Goal: Obtain resource: Download file/media

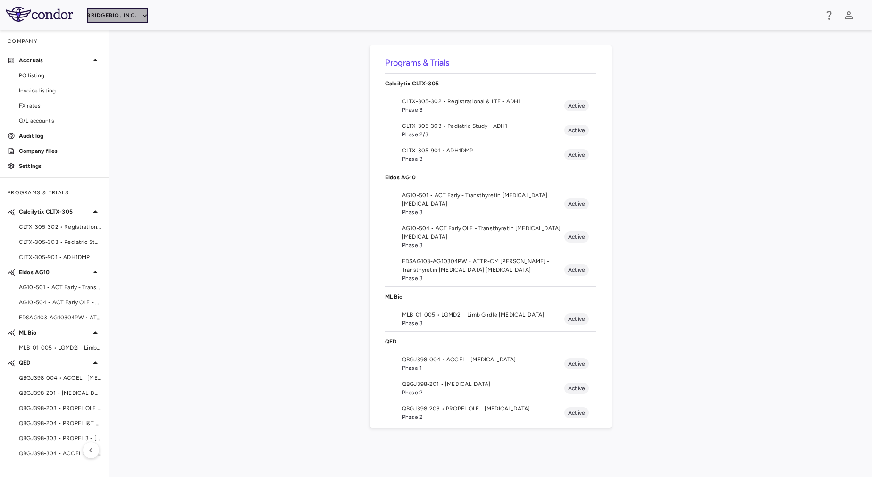
click at [129, 17] on button "BridgeBio, Inc." at bounding box center [117, 15] width 61 height 15
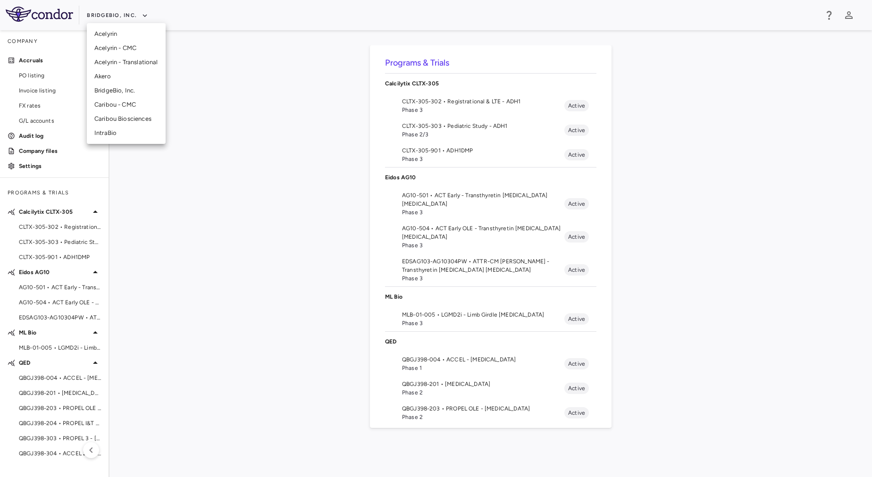
click at [248, 215] on div at bounding box center [436, 238] width 872 height 477
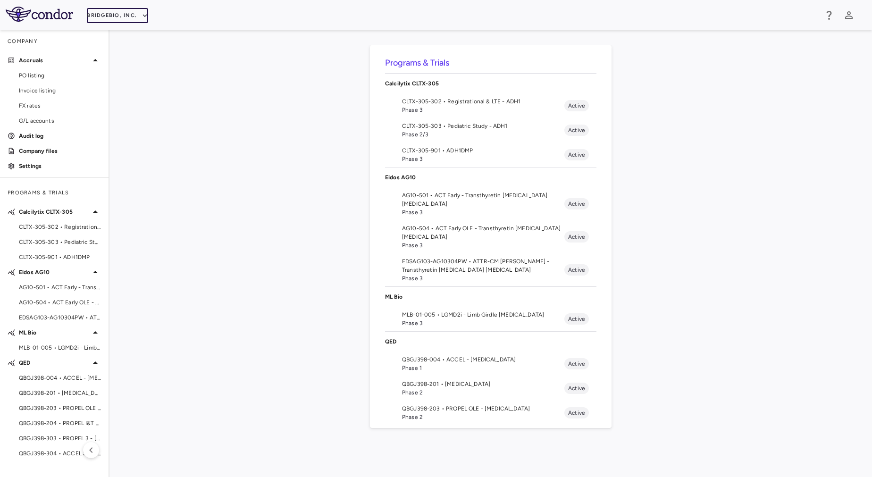
scroll to position [1, 0]
click at [453, 319] on span "Phase 3" at bounding box center [483, 322] width 162 height 8
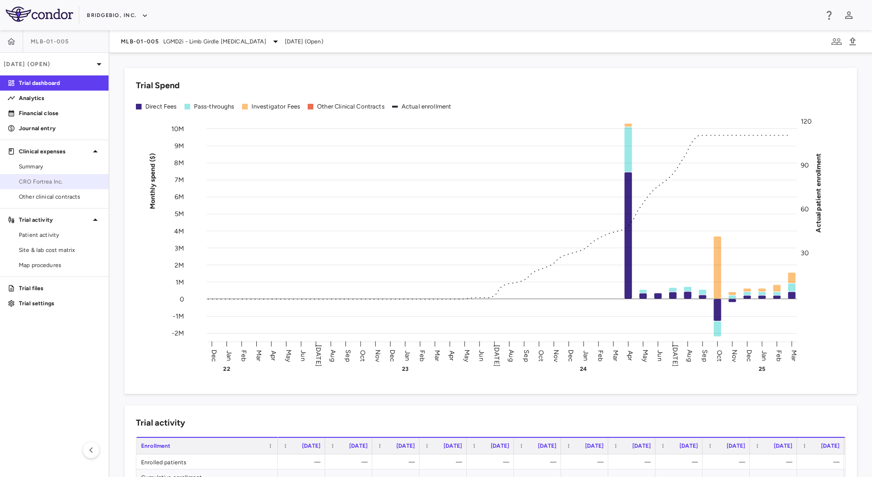
click at [55, 182] on span "CRO Fortrea Inc." at bounding box center [60, 181] width 82 height 8
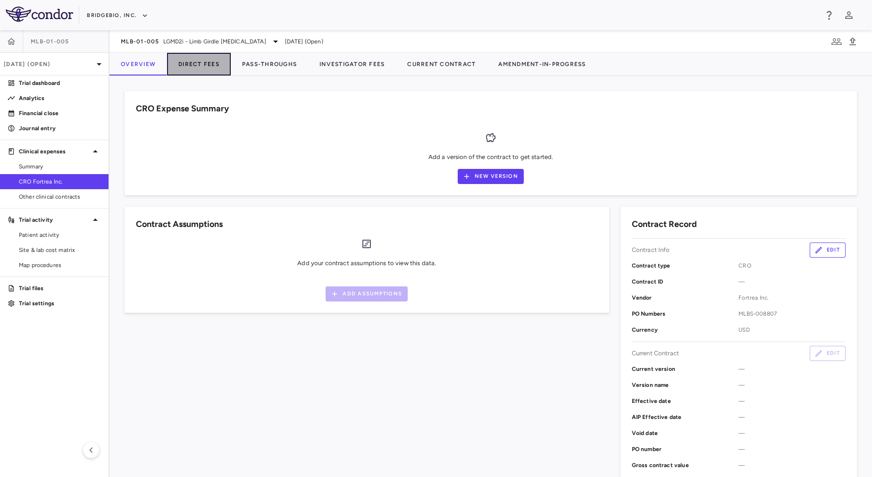
click at [205, 63] on button "Direct Fees" at bounding box center [199, 64] width 64 height 23
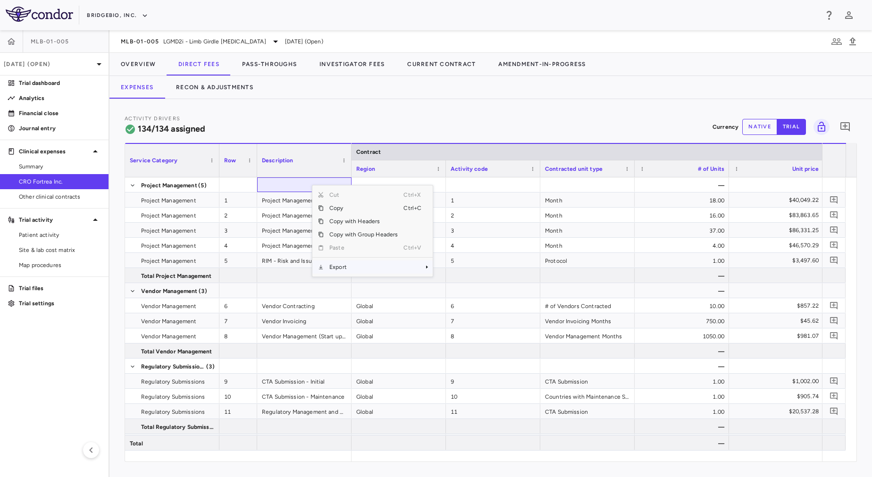
click at [370, 266] on span "Export" at bounding box center [364, 267] width 80 height 13
click at [469, 284] on span "Excel Export" at bounding box center [464, 283] width 44 height 13
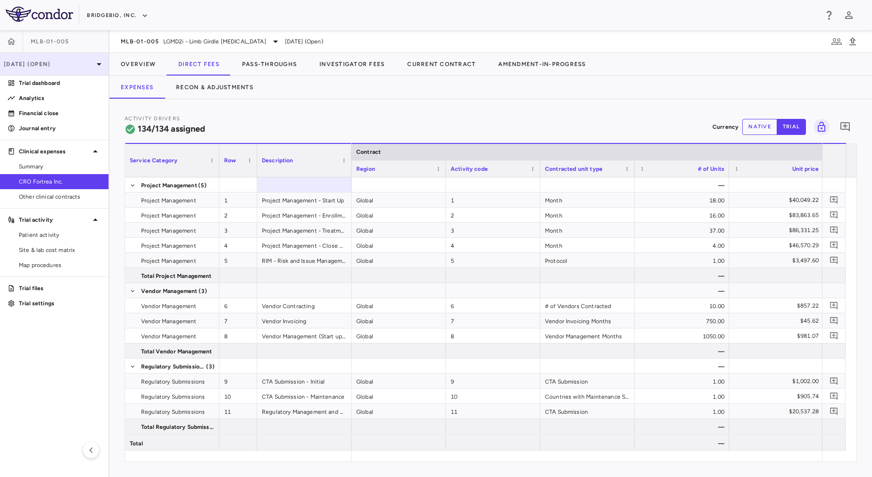
click at [72, 67] on p "[DATE] (Open)" at bounding box center [49, 64] width 90 height 8
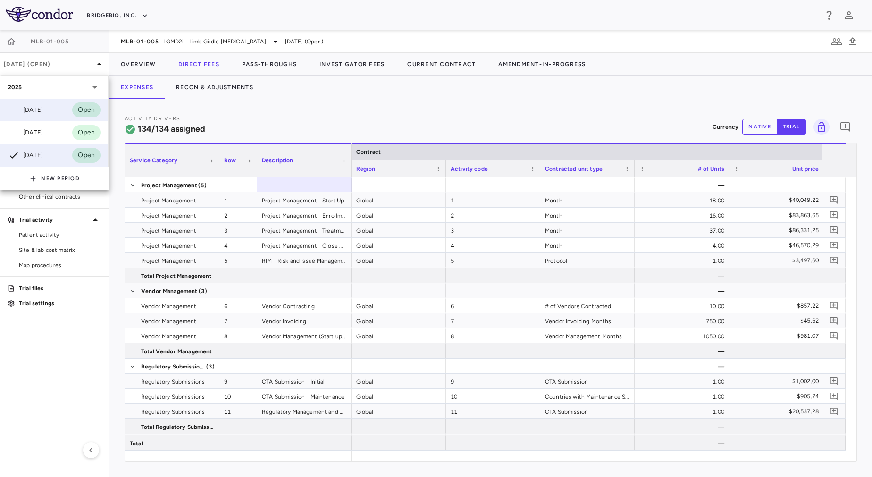
click at [68, 111] on div "[DATE] Open" at bounding box center [54, 110] width 108 height 23
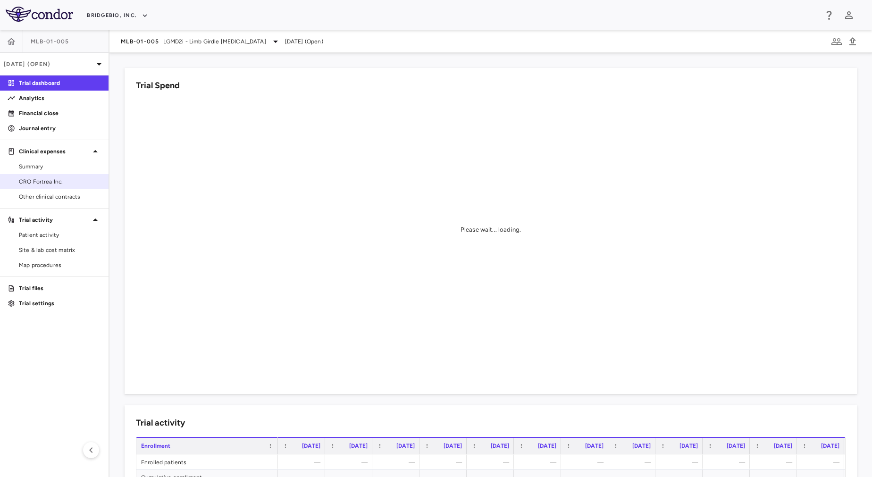
click at [47, 179] on span "CRO Fortrea Inc." at bounding box center [60, 181] width 82 height 8
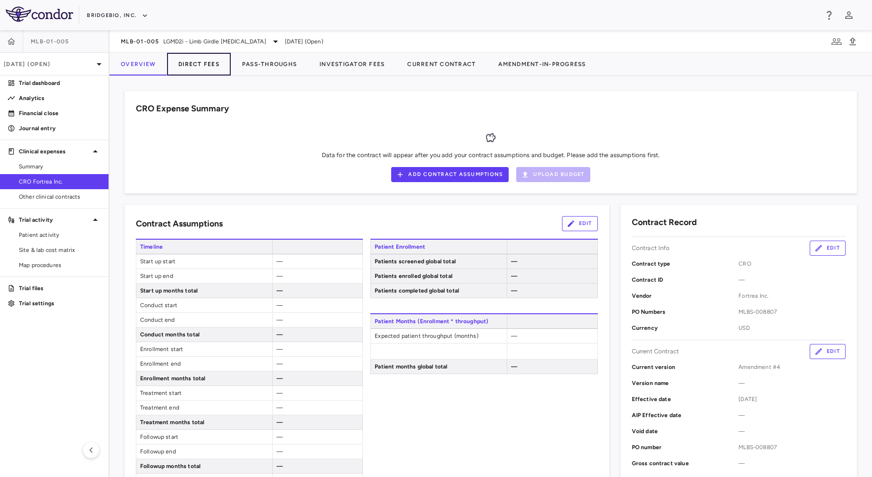
click at [195, 59] on button "Direct Fees" at bounding box center [199, 64] width 64 height 23
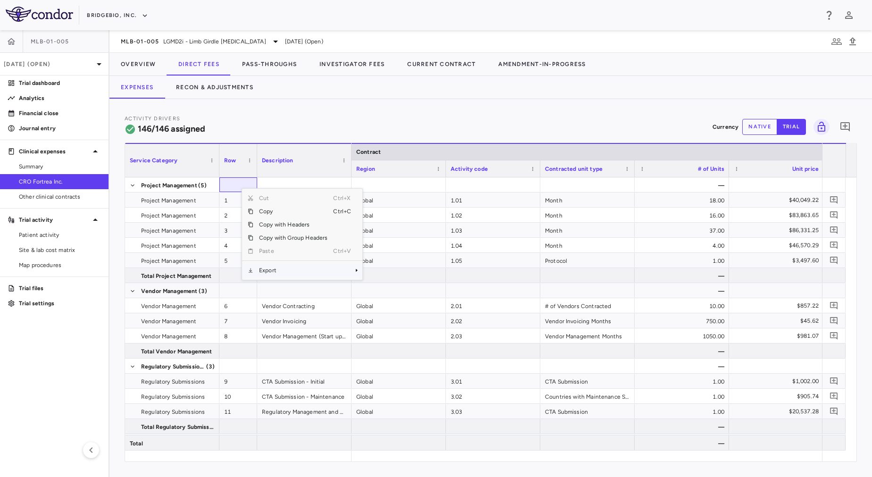
click at [297, 272] on span "Export" at bounding box center [293, 270] width 80 height 13
click at [393, 287] on span "Excel Export" at bounding box center [394, 286] width 44 height 13
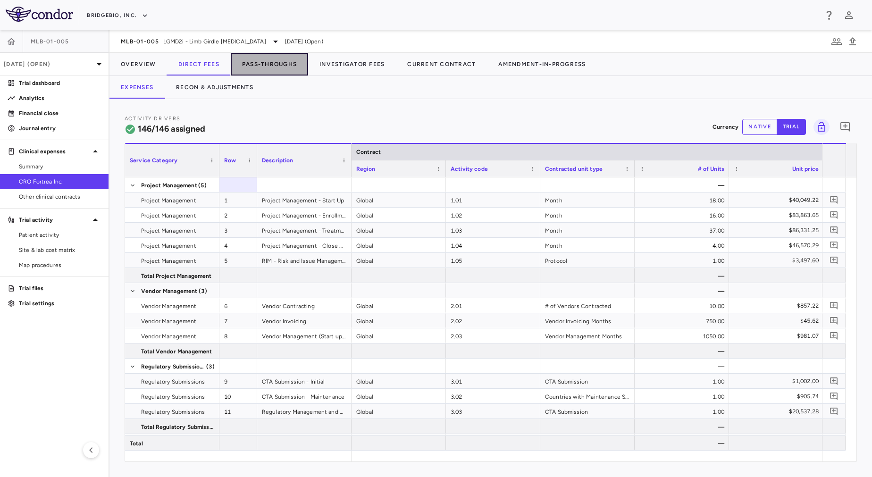
click at [268, 62] on button "Pass-Throughs" at bounding box center [269, 64] width 77 height 23
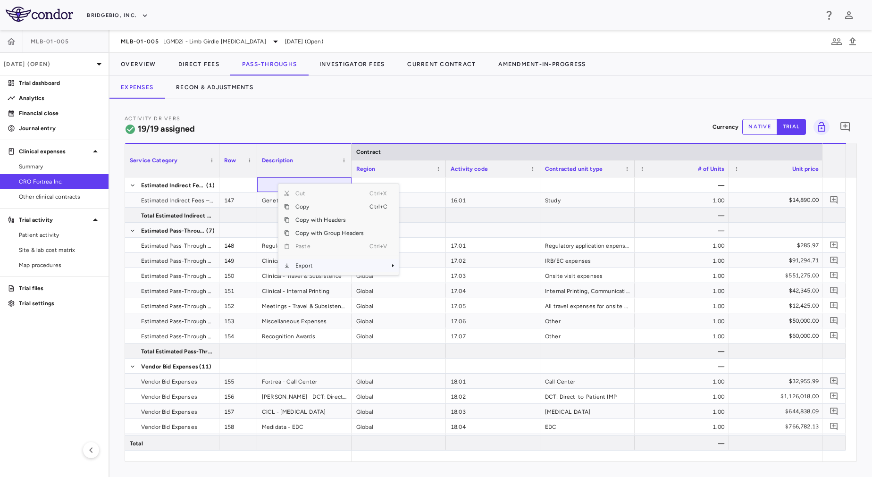
click at [332, 268] on span "Export" at bounding box center [330, 265] width 80 height 13
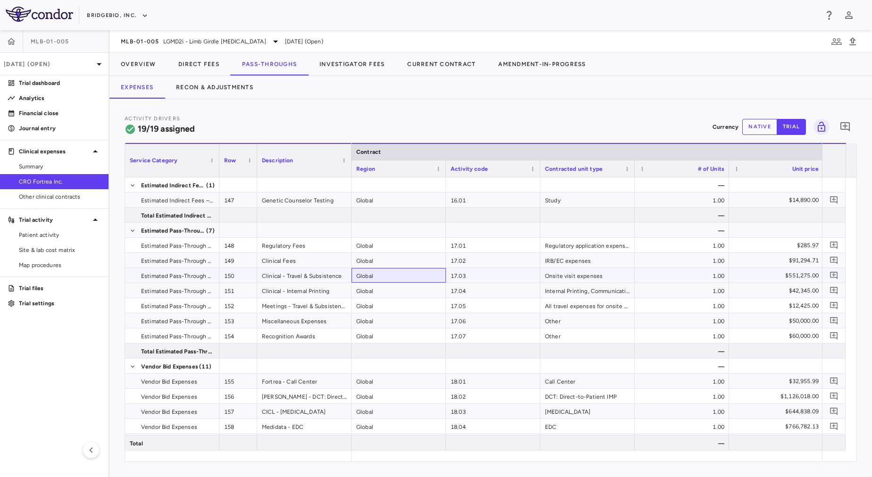
drag, startPoint x: 410, startPoint y: 282, endPoint x: 396, endPoint y: 269, distance: 19.1
click at [396, 269] on div "Global" at bounding box center [399, 275] width 94 height 15
click at [307, 184] on div at bounding box center [304, 184] width 94 height 15
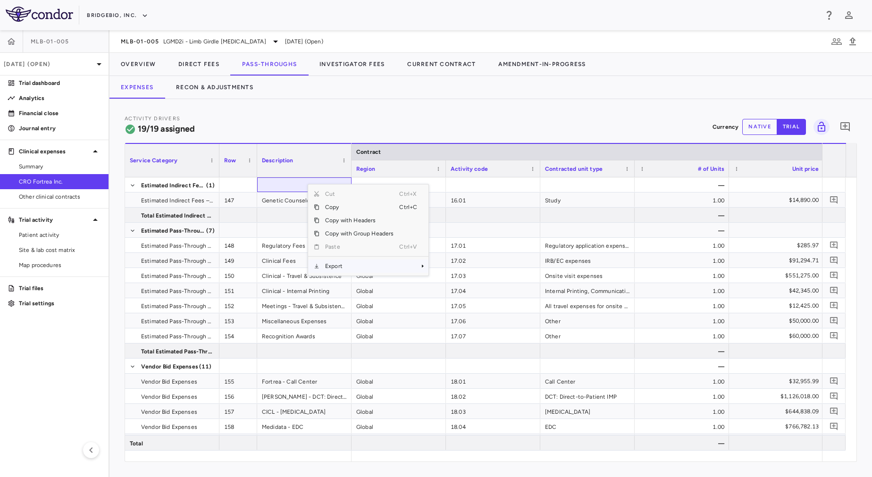
click at [361, 264] on span "Export" at bounding box center [360, 266] width 80 height 13
click at [463, 281] on span "Excel Export" at bounding box center [460, 282] width 44 height 13
